Goal: Information Seeking & Learning: Learn about a topic

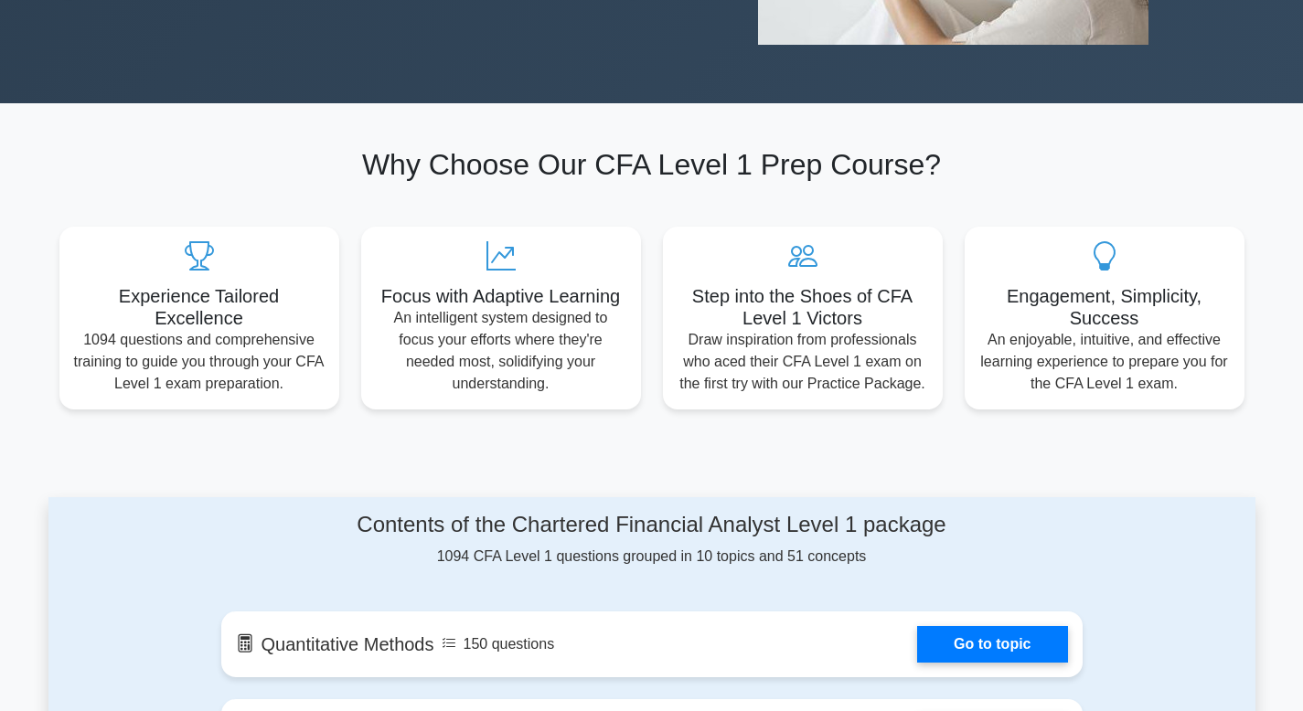
scroll to position [1002, 0]
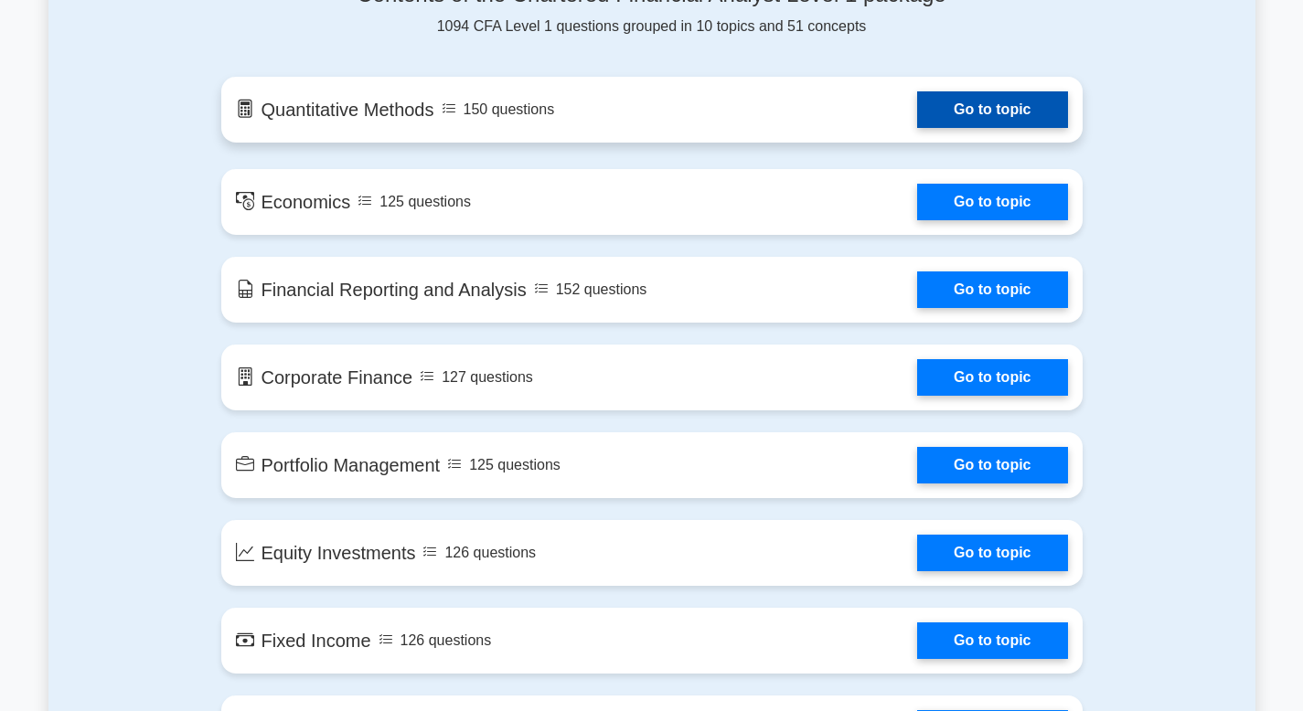
click at [917, 128] on link "Go to topic" at bounding box center [992, 109] width 150 height 37
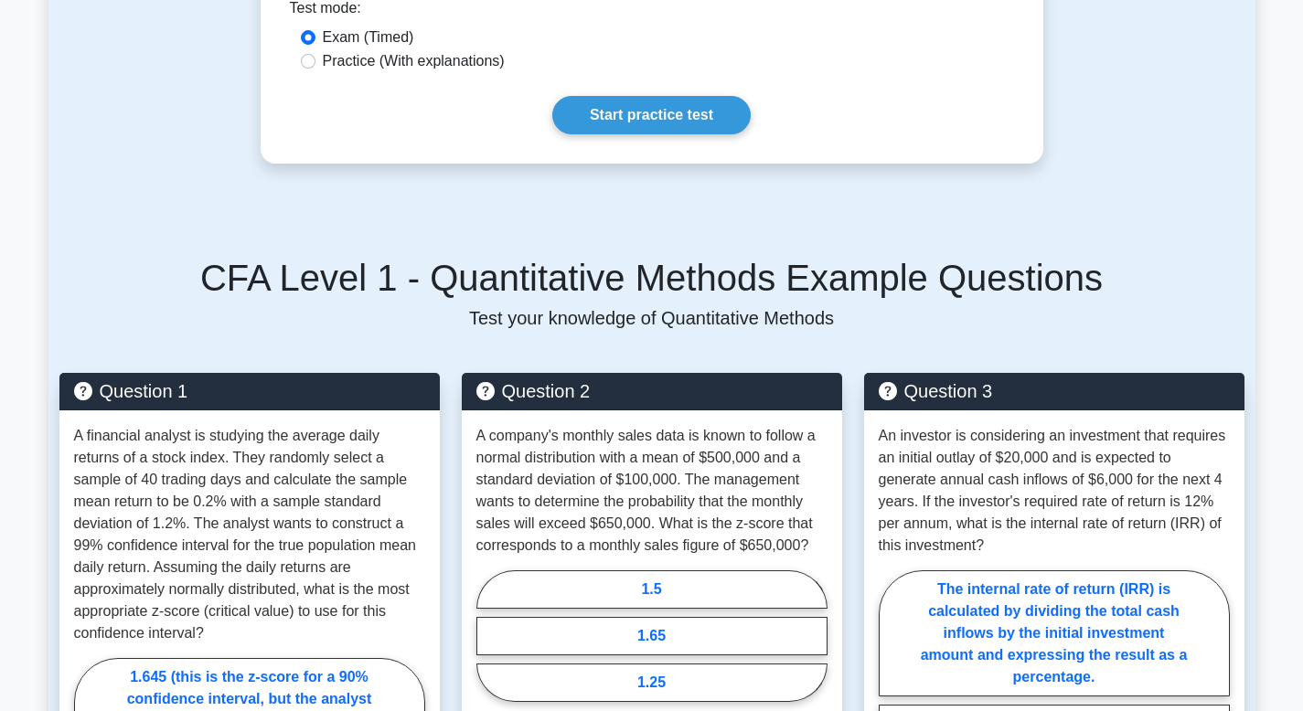
scroll to position [1045, 0]
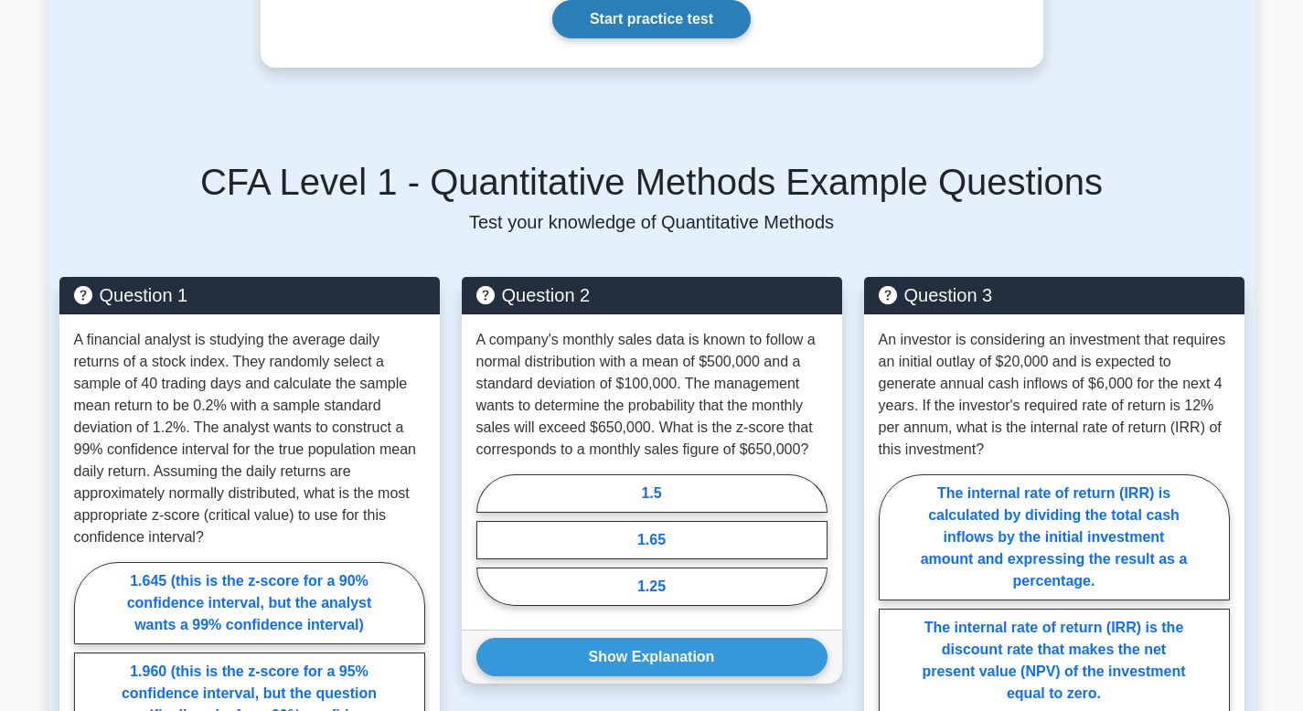
click at [690, 38] on link "Start practice test" at bounding box center [651, 19] width 198 height 38
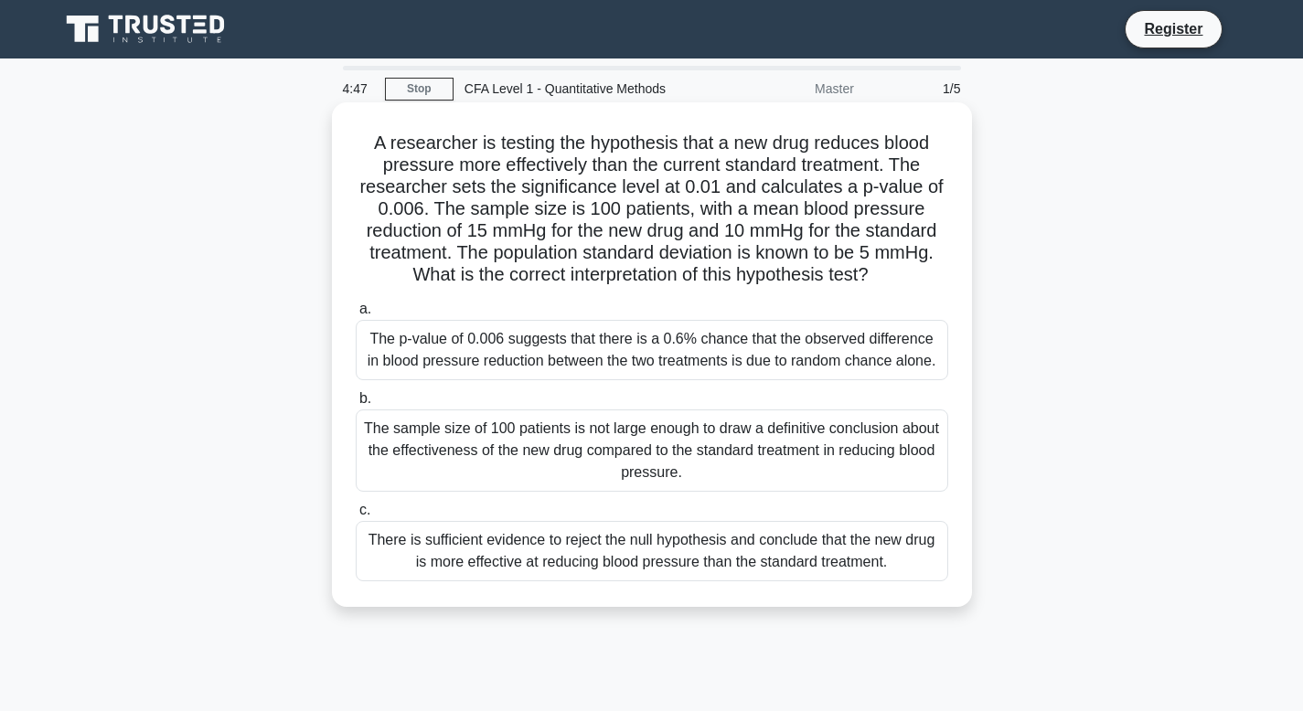
click at [530, 380] on div "The p-value of 0.006 suggests that there is a 0.6% chance that the observed dif…" at bounding box center [652, 350] width 592 height 60
click at [356, 315] on input "a. The p-value of 0.006 suggests that there is a 0.6% chance that the observed …" at bounding box center [356, 309] width 0 height 12
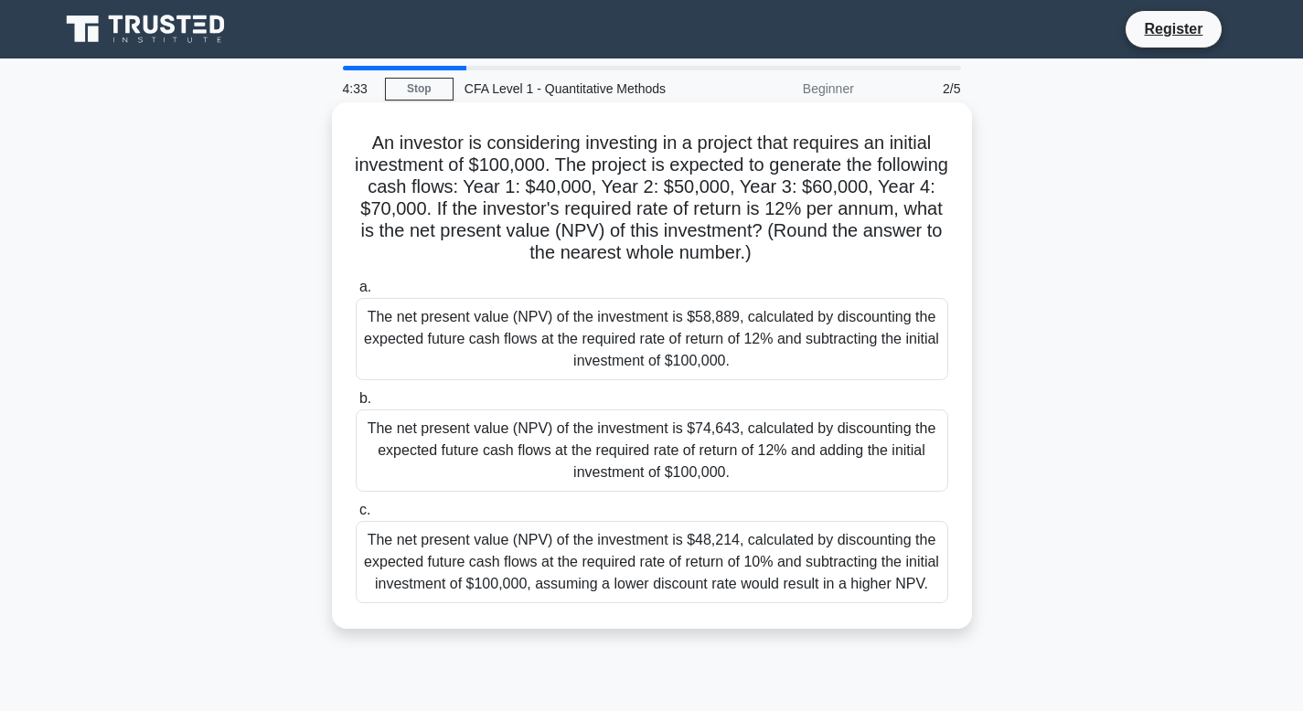
click at [608, 343] on div "The net present value (NPV) of the investment is $58,889, calculated by discoun…" at bounding box center [652, 339] width 592 height 82
click at [356, 293] on input "a. The net present value (NPV) of the investment is $58,889, calculated by disc…" at bounding box center [356, 288] width 0 height 12
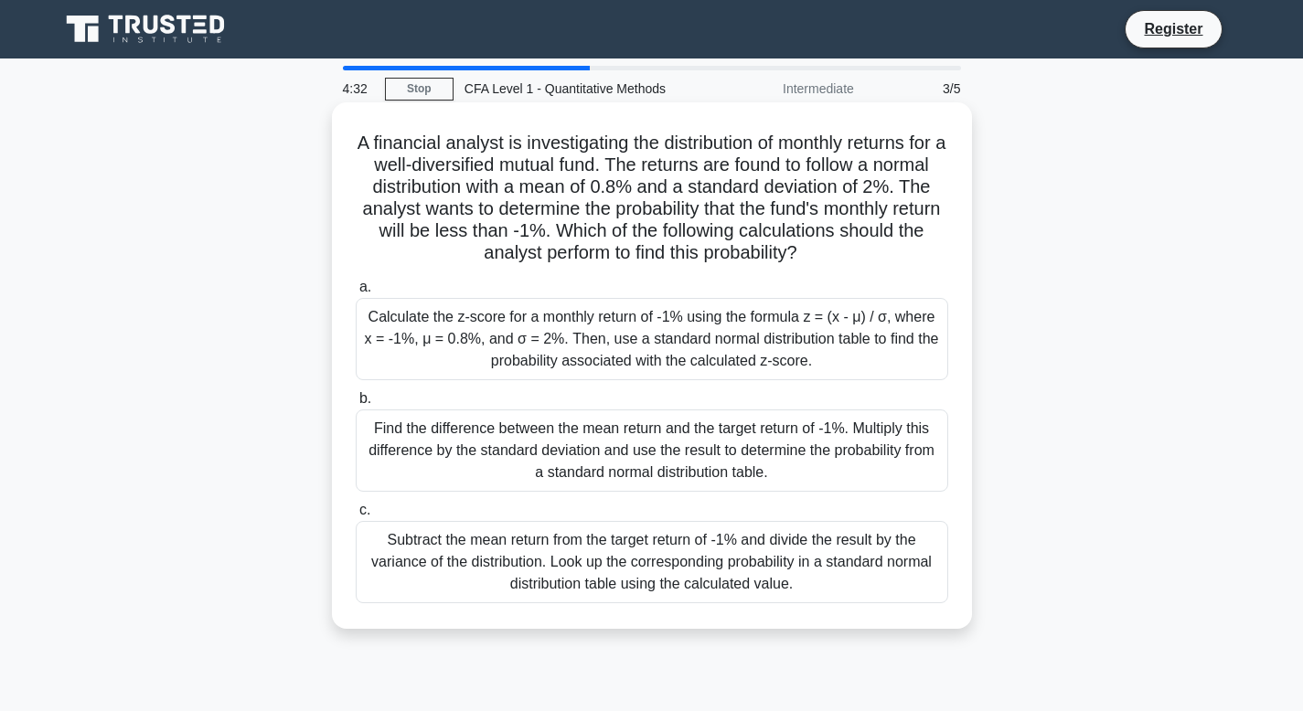
click at [577, 474] on div "Find the difference between the mean return and the target return of -1%. Multi…" at bounding box center [652, 451] width 592 height 82
click at [356, 405] on input "b. Find the difference between the mean return and the target return of -1%. Mu…" at bounding box center [356, 399] width 0 height 12
